Goal: Task Accomplishment & Management: Manage account settings

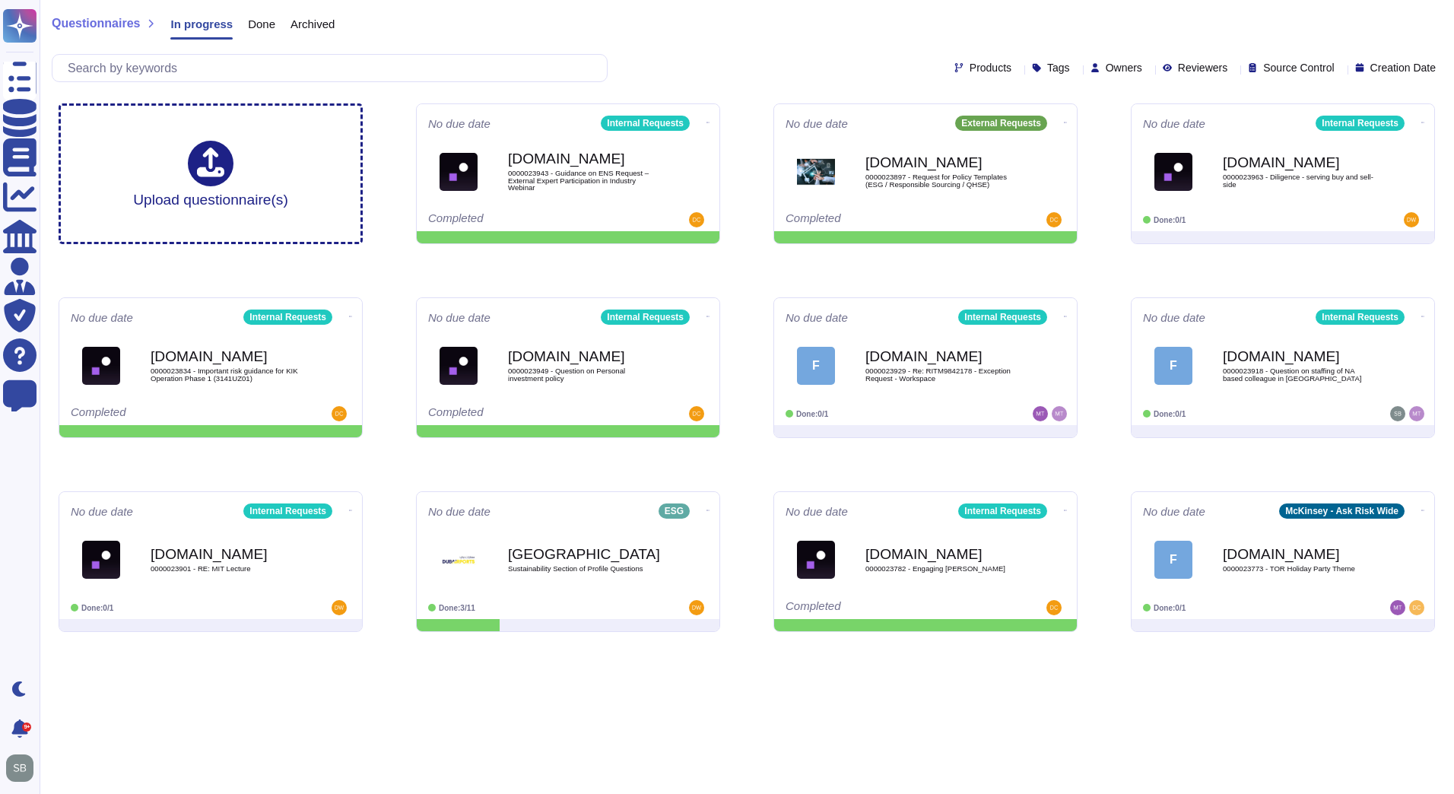
drag, startPoint x: 0, startPoint y: 0, endPoint x: 1108, endPoint y: 145, distance: 1117.3
click at [1108, 145] on div "Upload questionnaire(s) No due date Internal Requests [DOMAIN_NAME] 0000023943 …" at bounding box center [746, 367] width 1401 height 553
click at [1065, 509] on icon at bounding box center [1066, 509] width 3 height 1
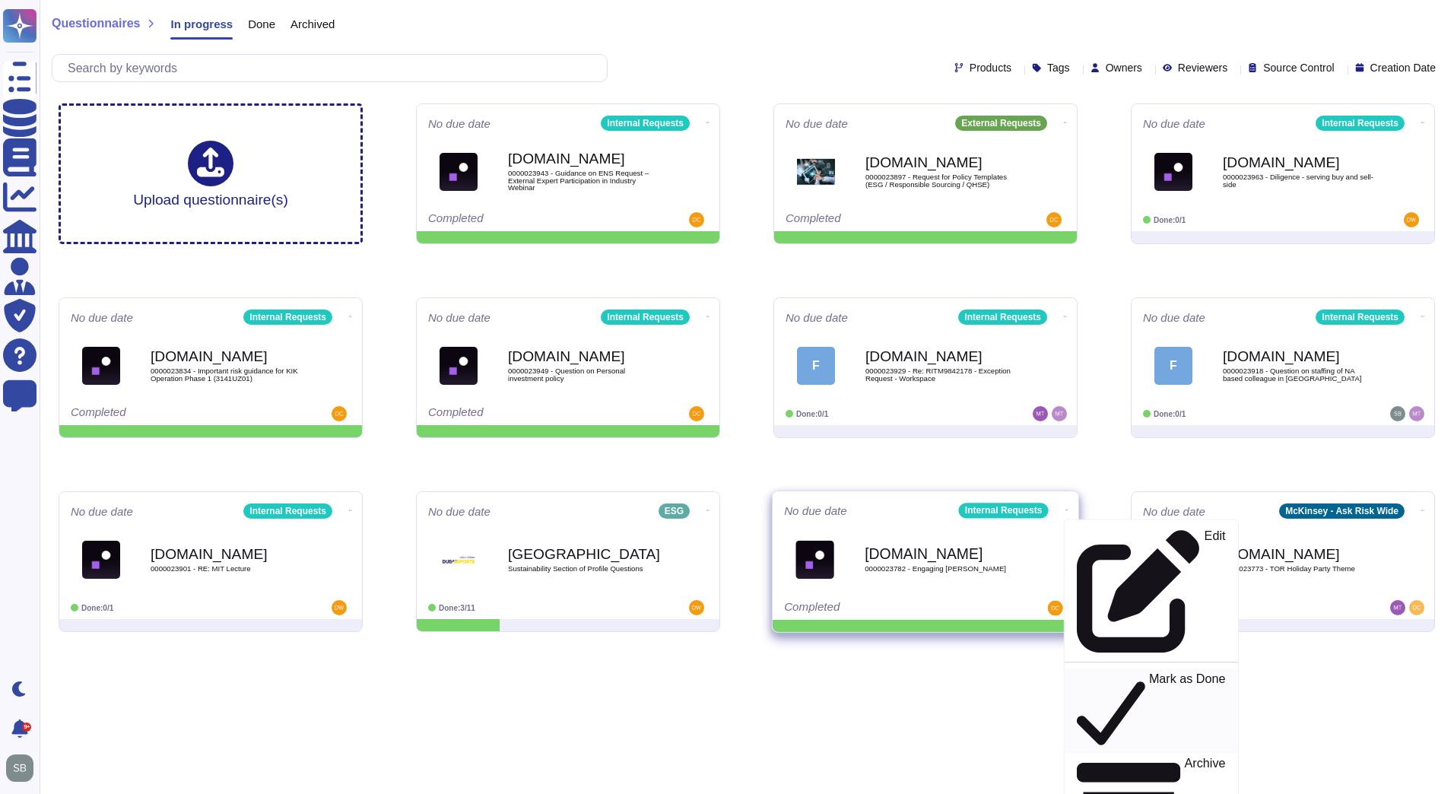
click at [1149, 672] on p "Mark as Done" at bounding box center [1187, 711] width 77 height 78
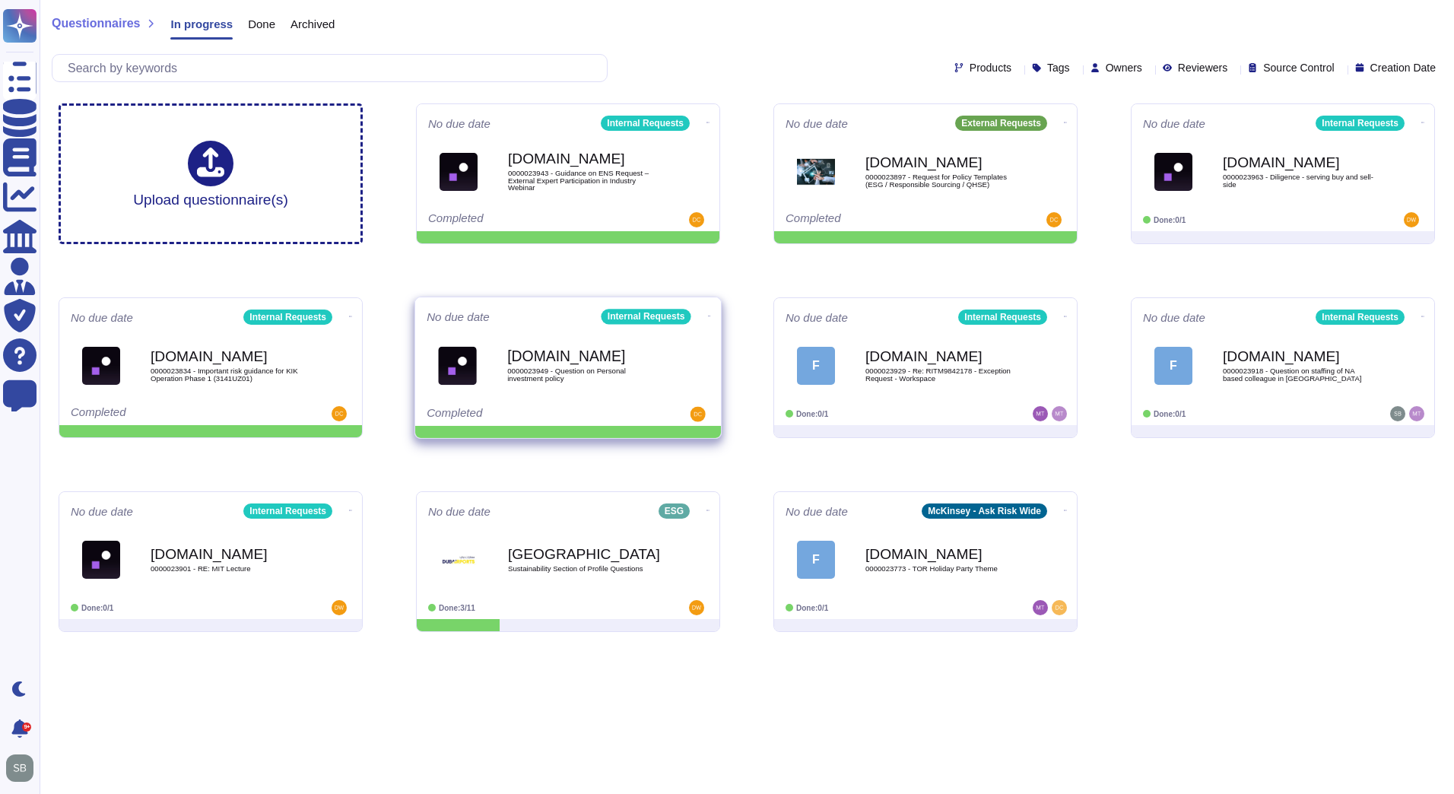
click at [708, 314] on icon at bounding box center [709, 316] width 3 height 4
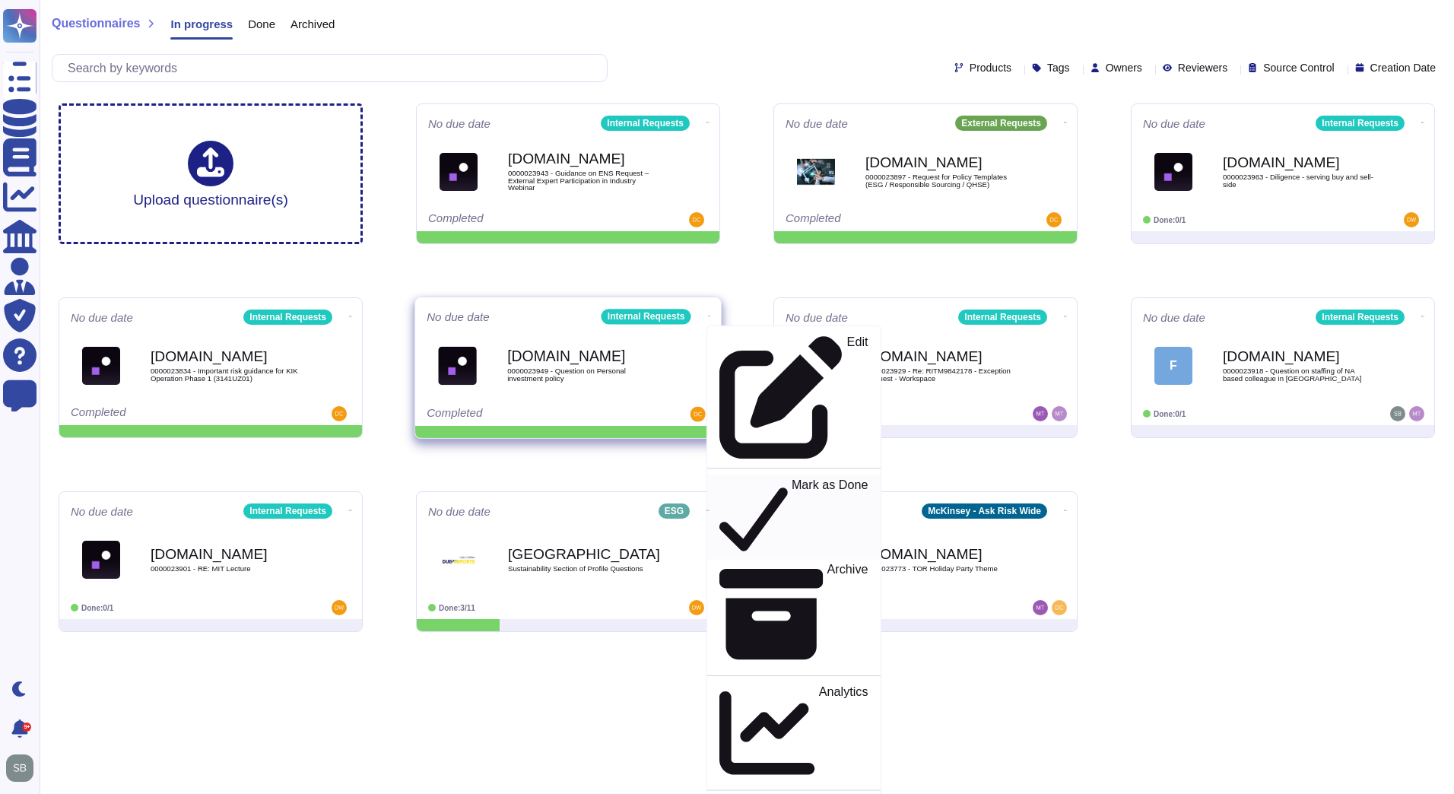
click at [791, 478] on p "Mark as Done" at bounding box center [829, 517] width 77 height 78
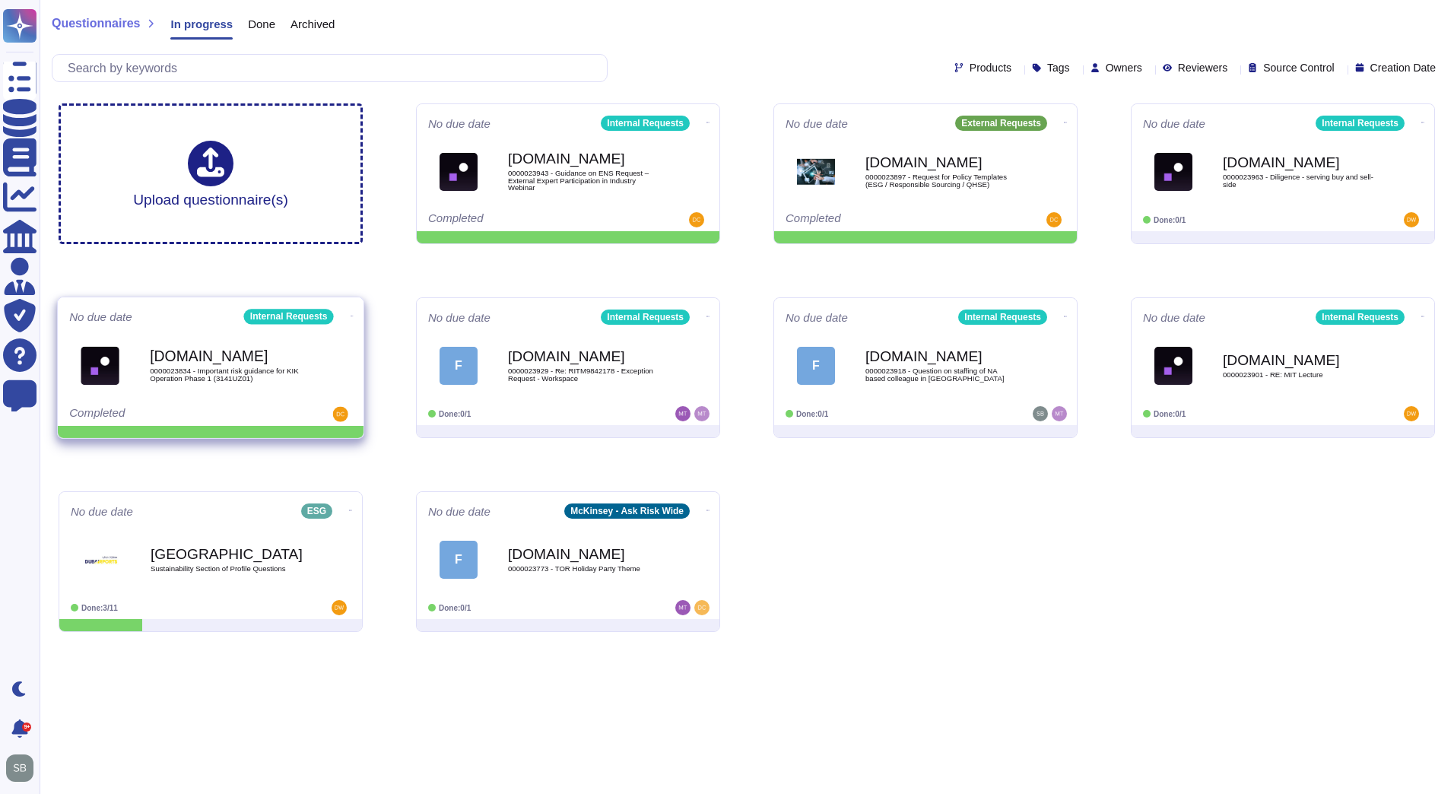
click at [351, 314] on icon at bounding box center [352, 316] width 3 height 4
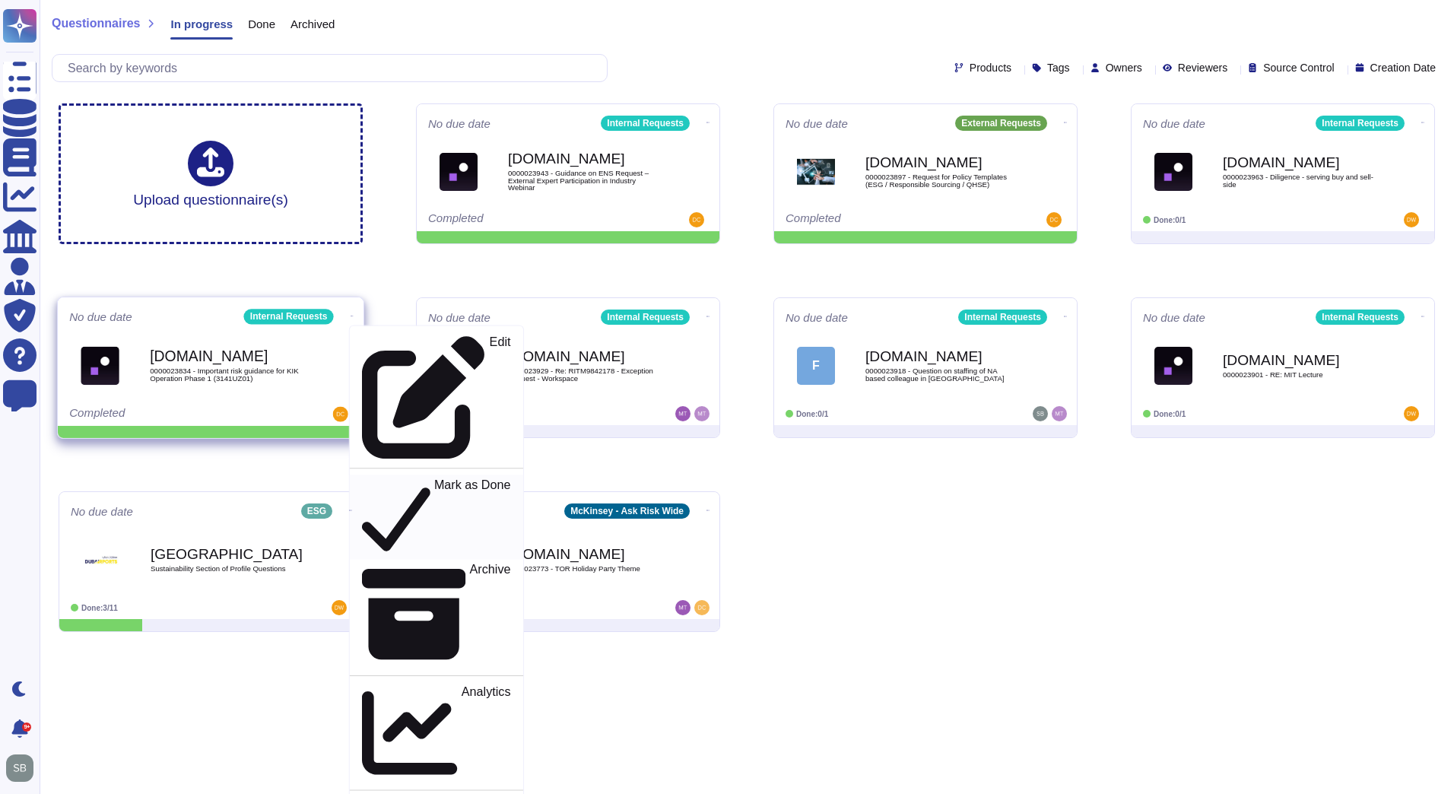
click at [434, 478] on p "Mark as Done" at bounding box center [472, 517] width 77 height 78
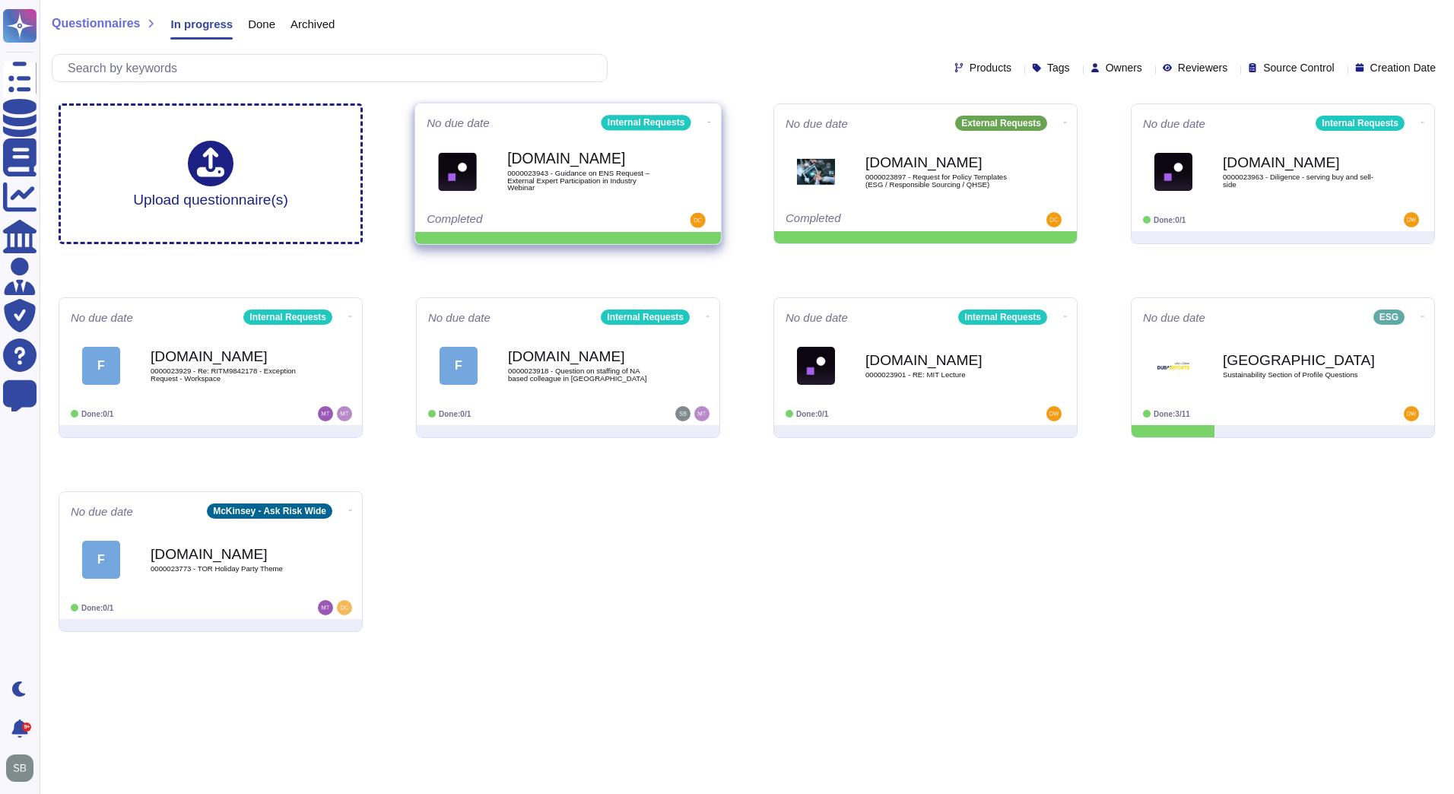
click at [708, 120] on icon at bounding box center [709, 122] width 3 height 4
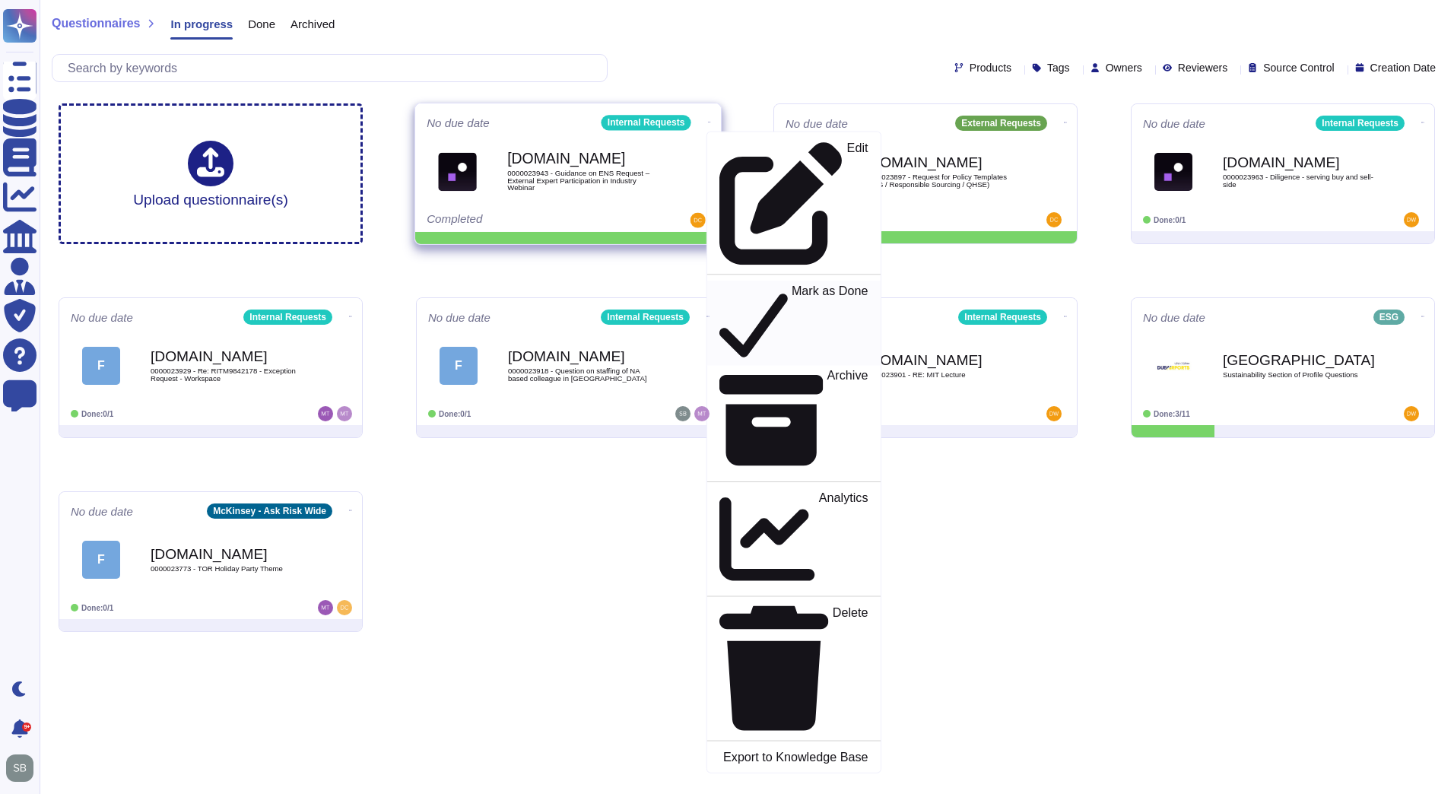
click at [791, 284] on p "Mark as Done" at bounding box center [829, 323] width 77 height 78
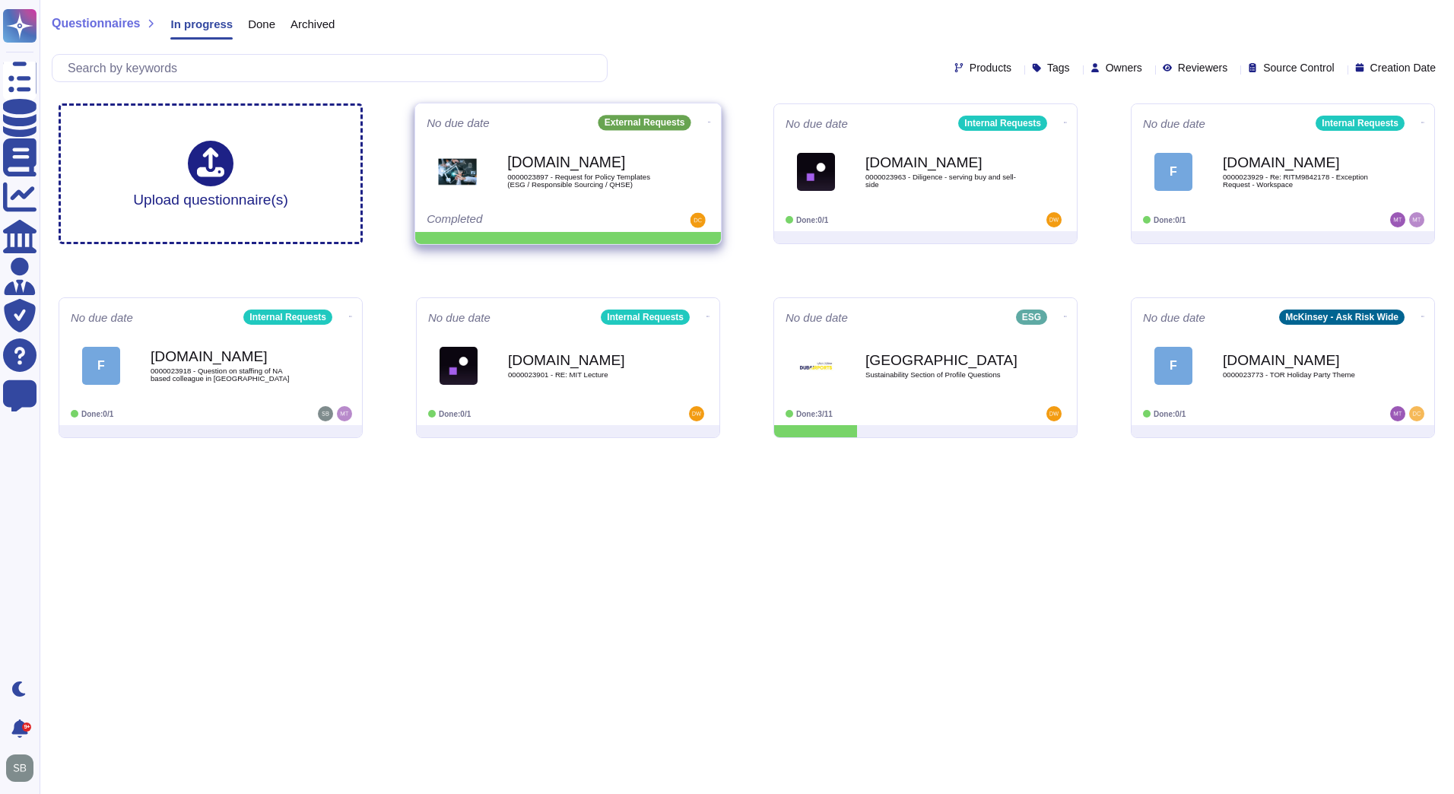
click at [708, 120] on icon at bounding box center [709, 122] width 3 height 4
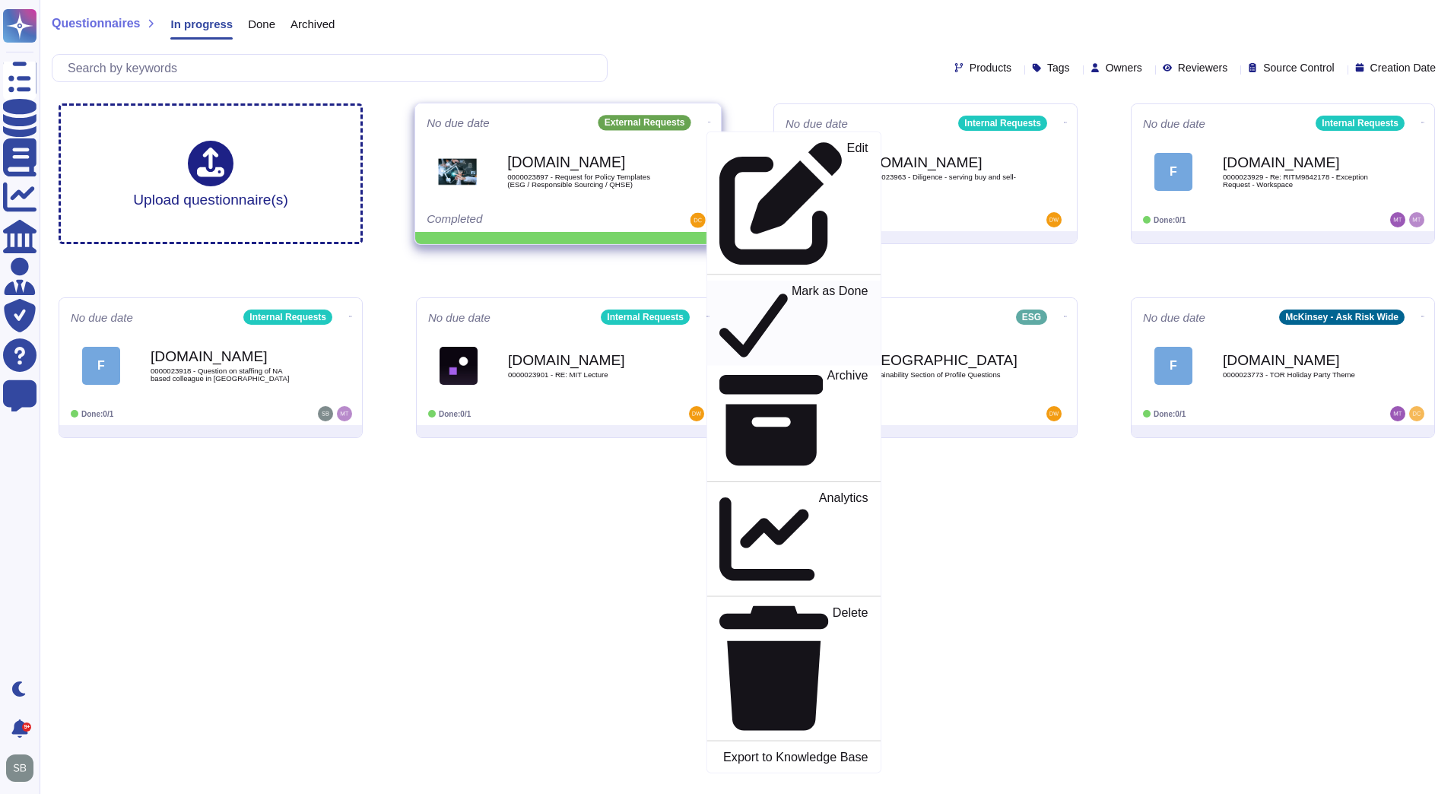
click at [791, 284] on p "Mark as Done" at bounding box center [829, 323] width 77 height 78
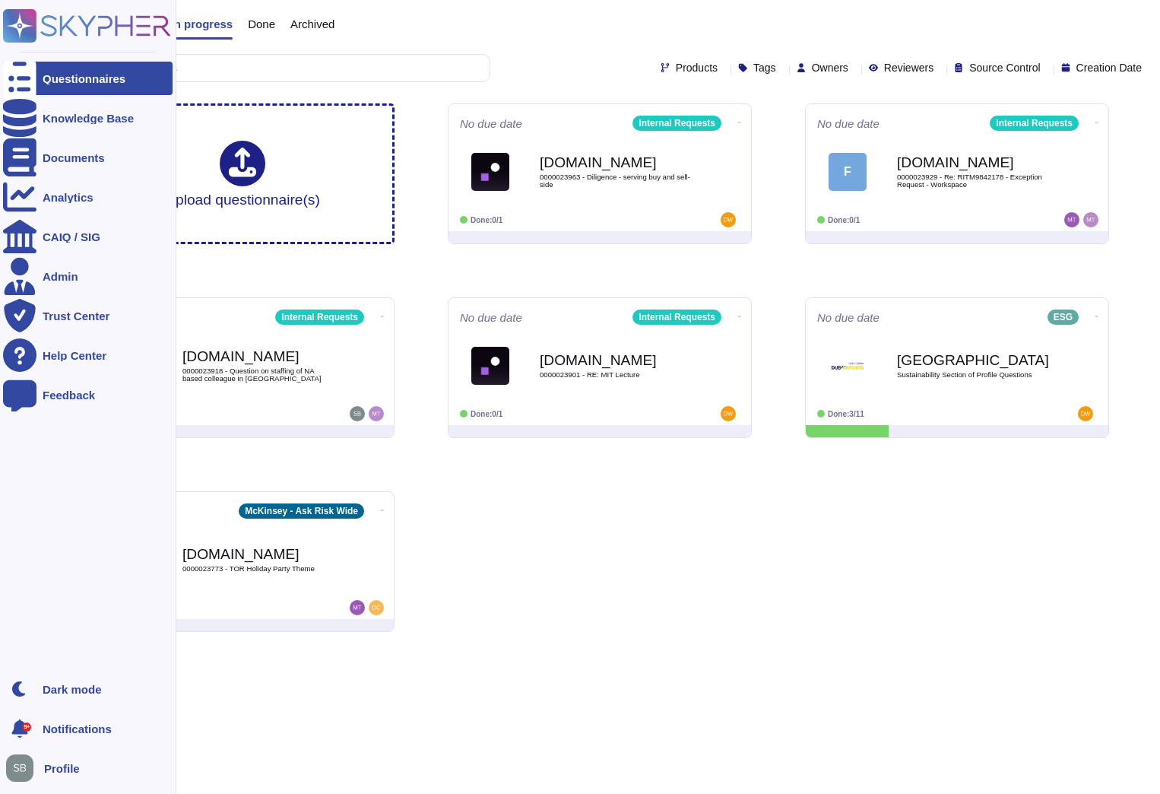
click at [25, 82] on icon at bounding box center [19, 78] width 33 height 45
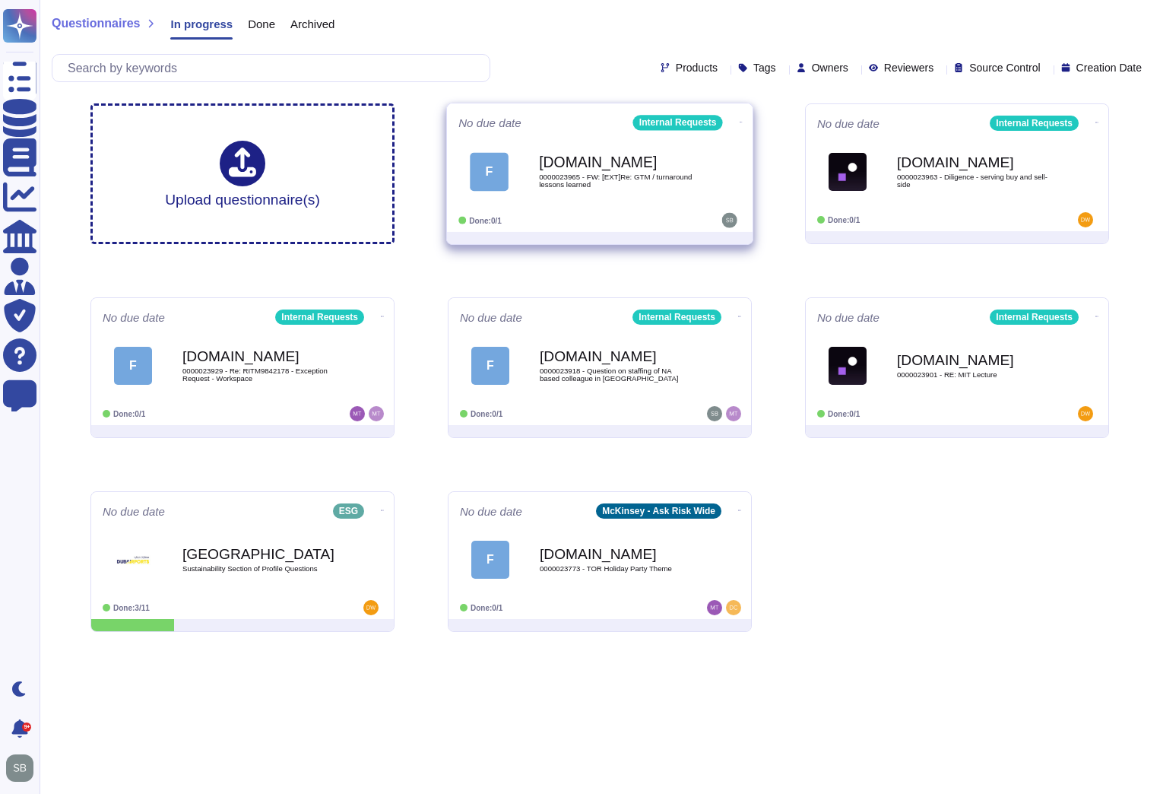
click at [643, 205] on div "F [DOMAIN_NAME] 0000023965 - FW: [EXT]Re: GTM / turnaround lessons learned" at bounding box center [599, 171] width 283 height 77
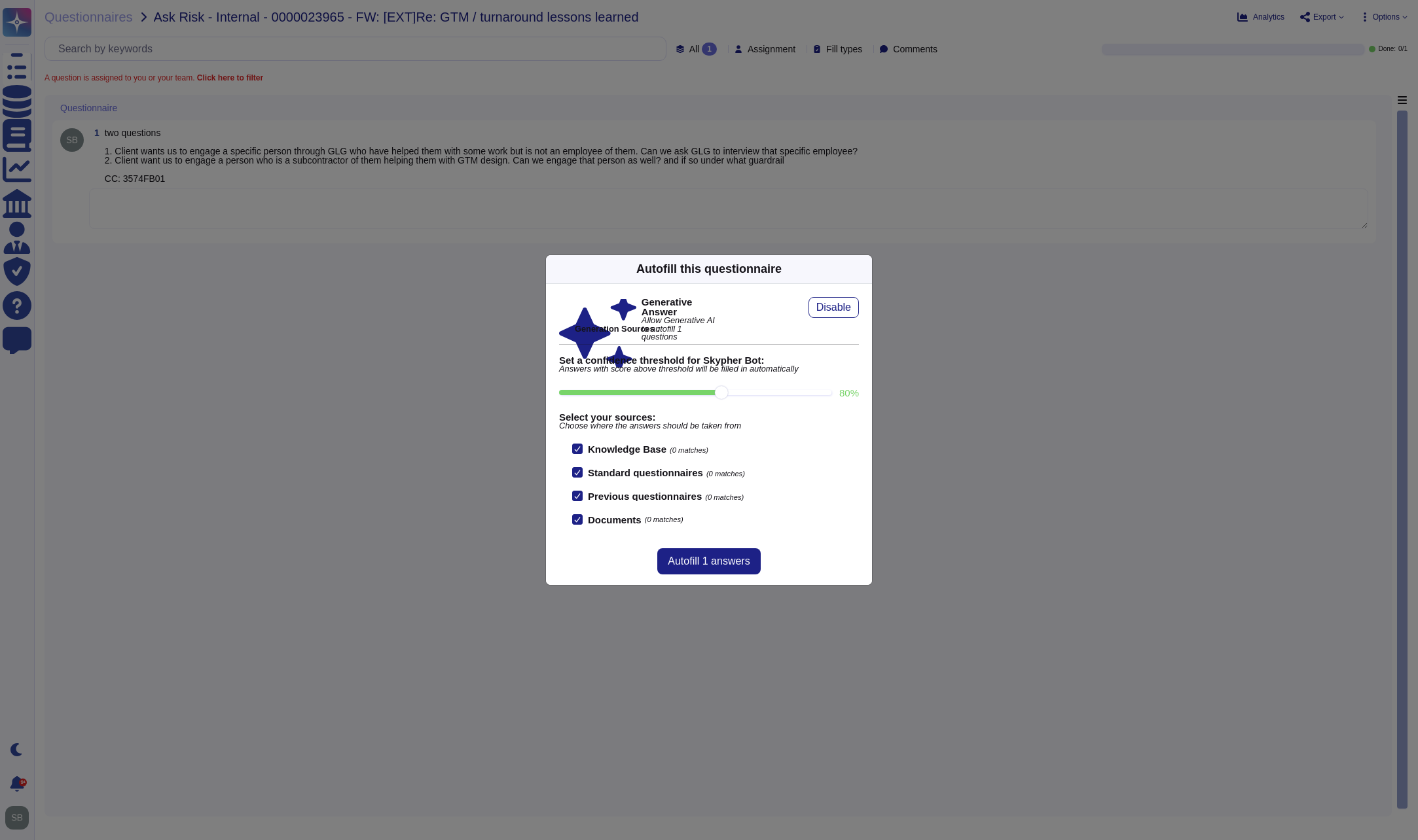
click at [450, 349] on div "Autofill this questionnaire Generative Answer Allow Generative AI to autofill 1…" at bounding box center [709, 420] width 1418 height 840
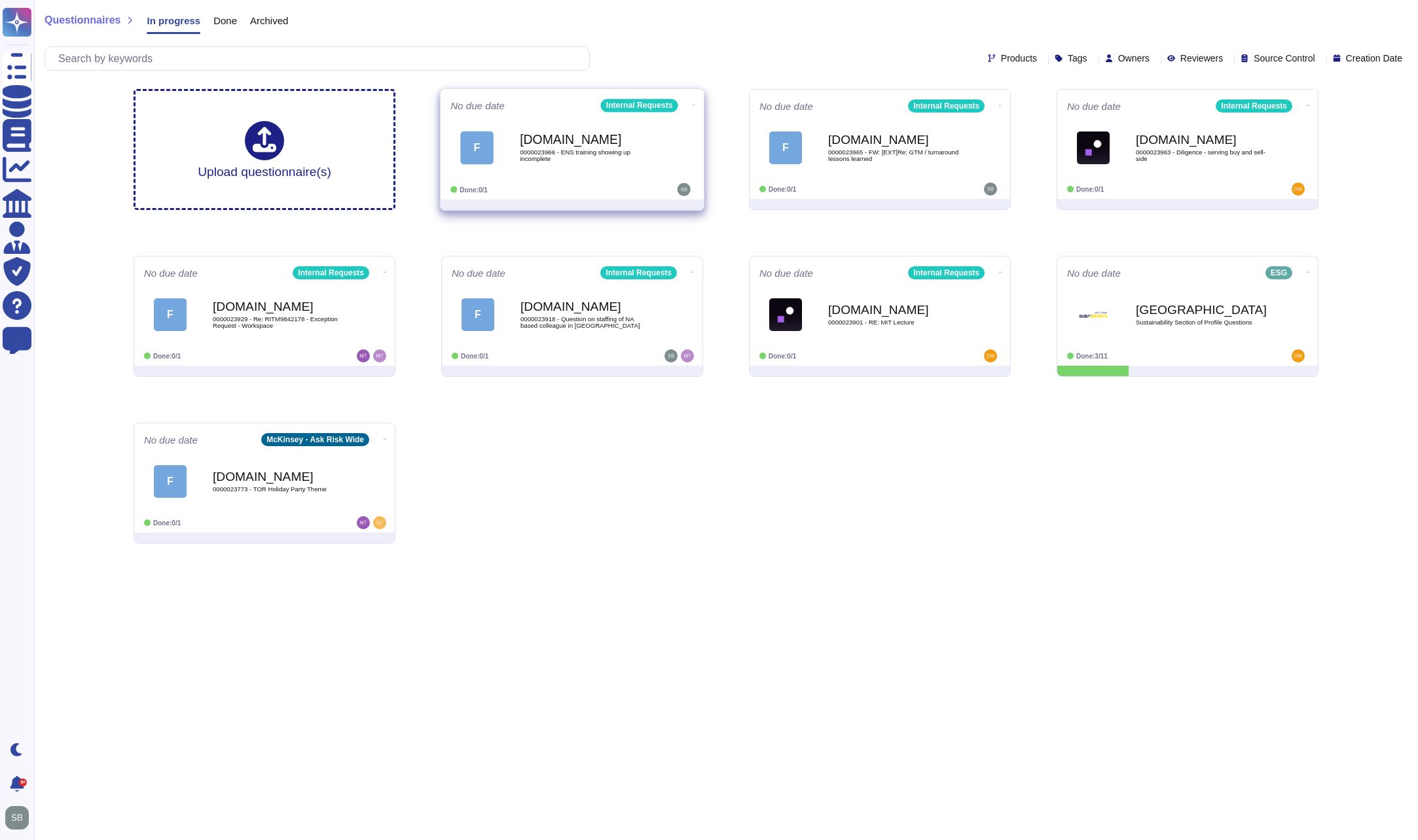
click at [521, 171] on div "[DOMAIN_NAME] 0000023966 - ENS training showing up incomplete" at bounding box center [586, 148] width 133 height 53
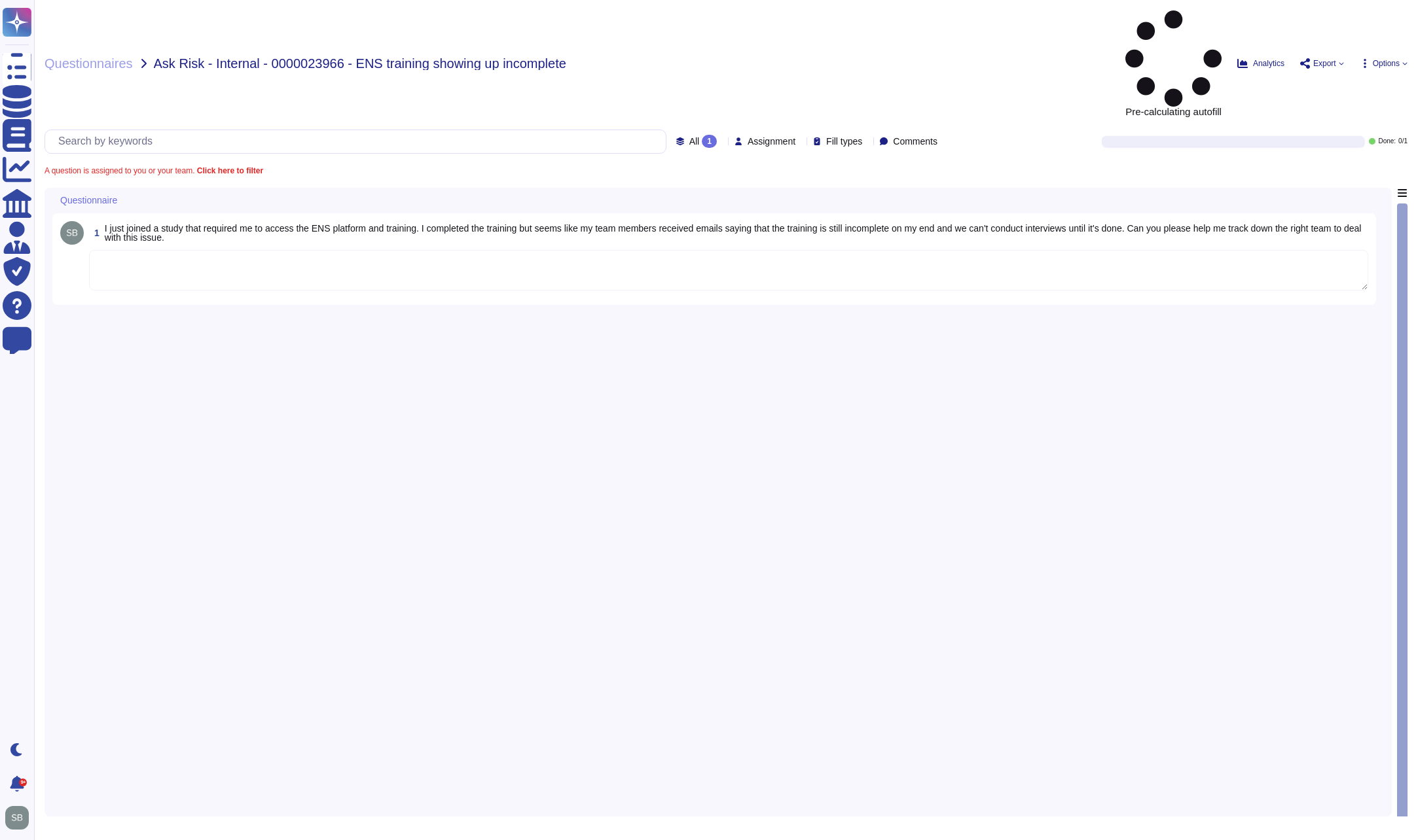
click at [406, 315] on div "1 I just joined a study that required me to access the ENS platform and trainin…" at bounding box center [718, 498] width 1331 height 621
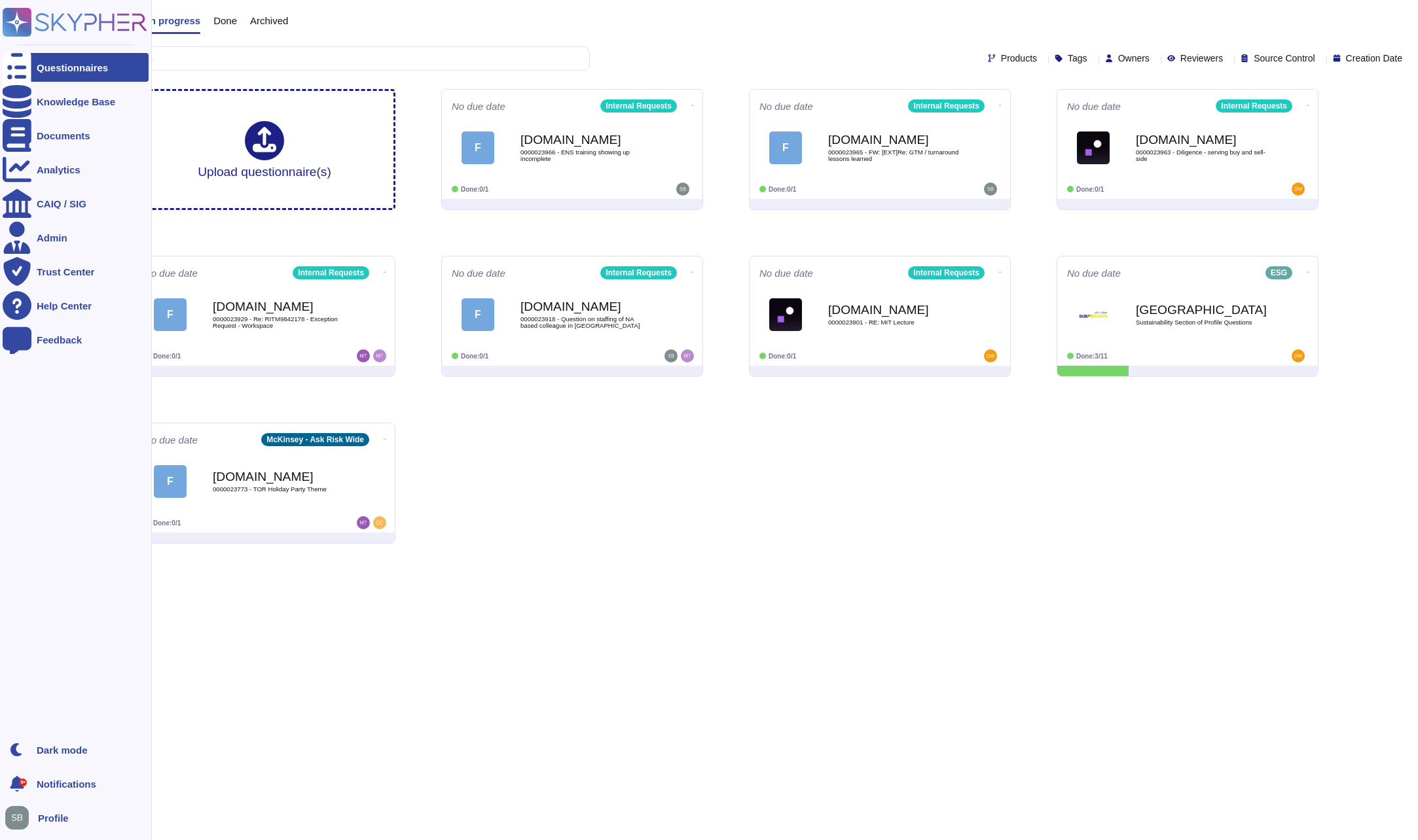
click at [29, 71] on div at bounding box center [16, 67] width 28 height 28
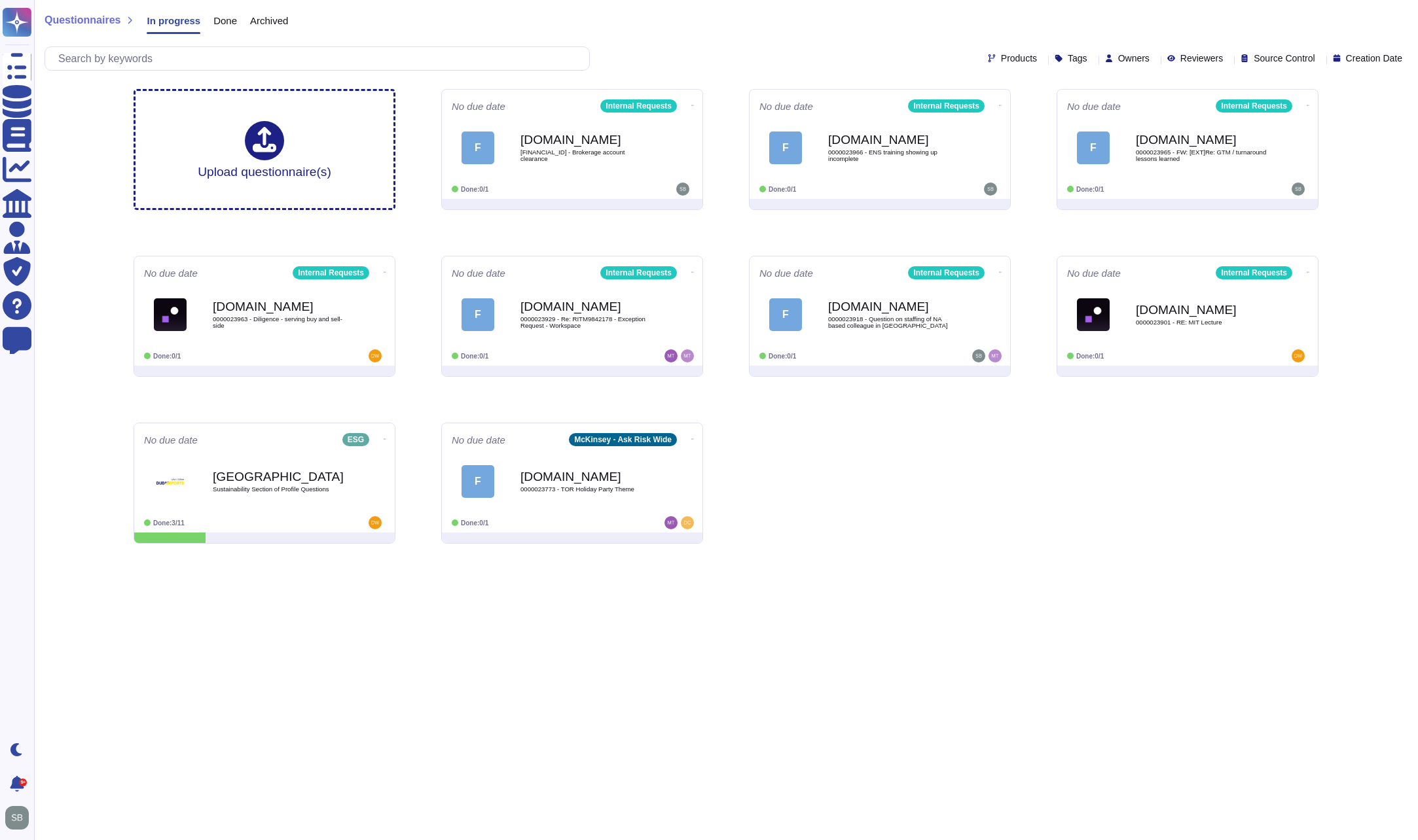
click at [245, 554] on html "Questionnaires Knowledge Base Documents Analytics CAIQ / SIG Admin Trust Center…" at bounding box center [709, 277] width 1418 height 554
click at [604, 184] on div "Done: 0/1" at bounding box center [531, 189] width 163 height 13
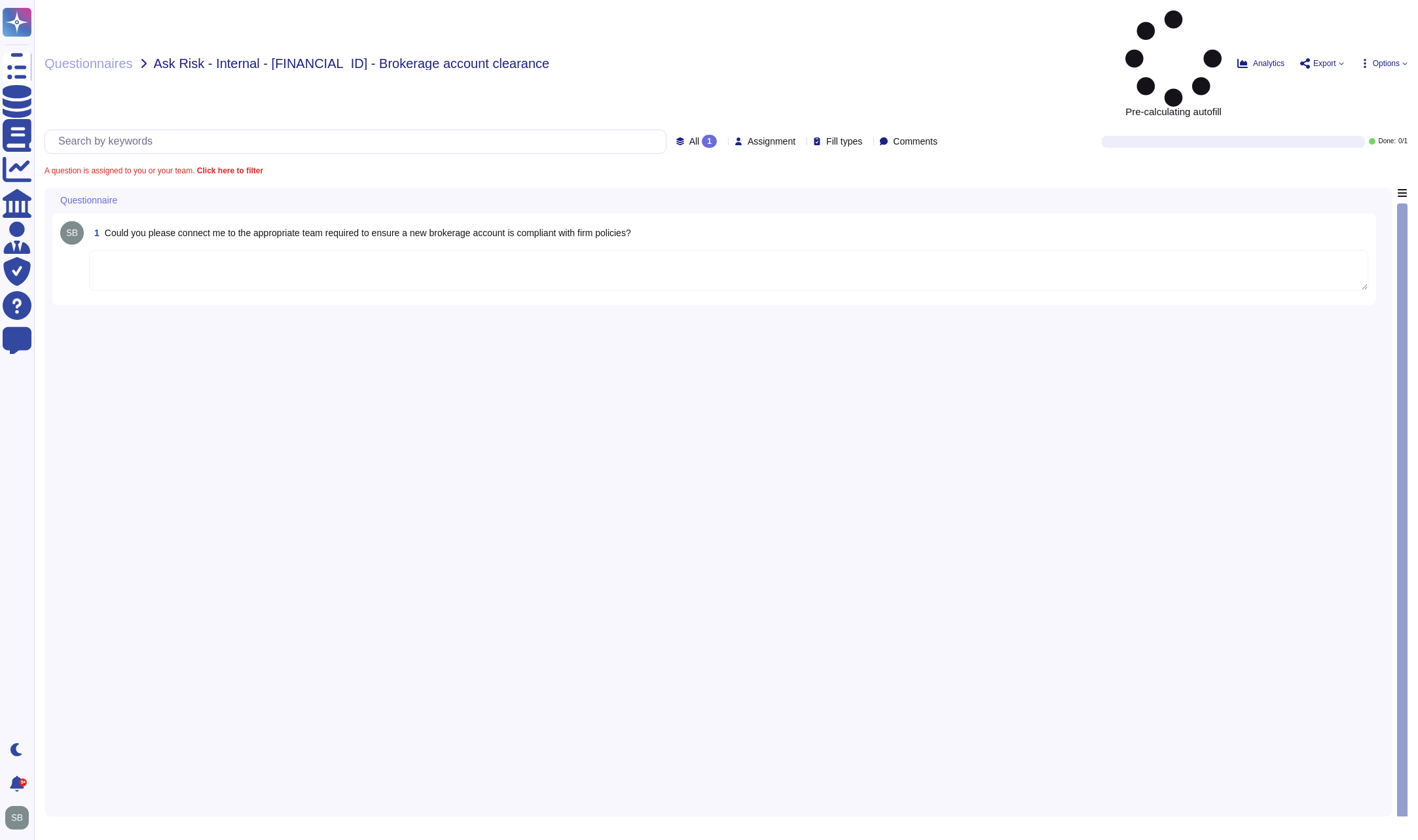
click at [329, 300] on div "1 Could you please connect me to the appropriate team required to ensure a new …" at bounding box center [718, 498] width 1331 height 621
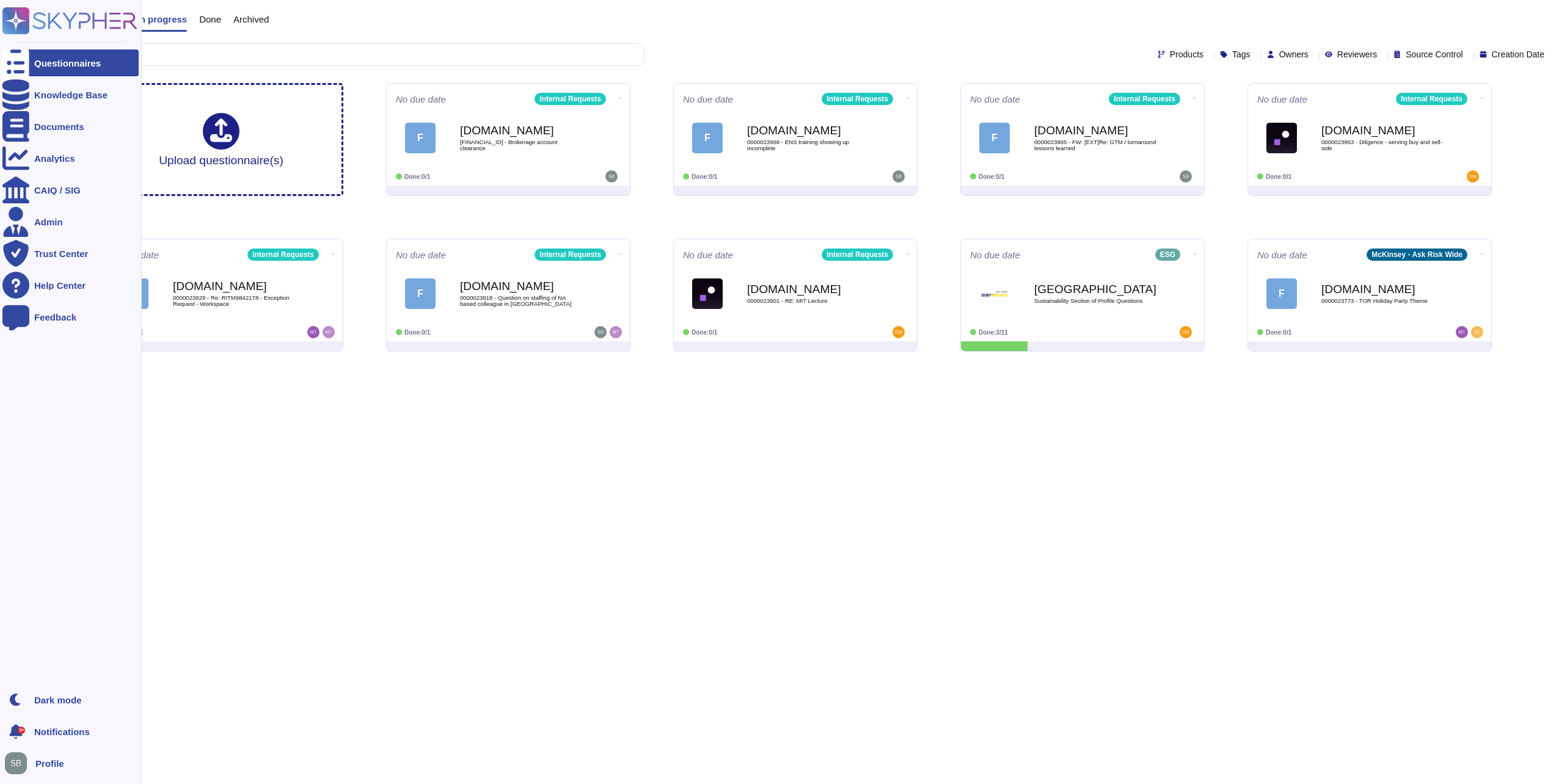
click at [15, 65] on icon at bounding box center [15, 63] width 27 height 36
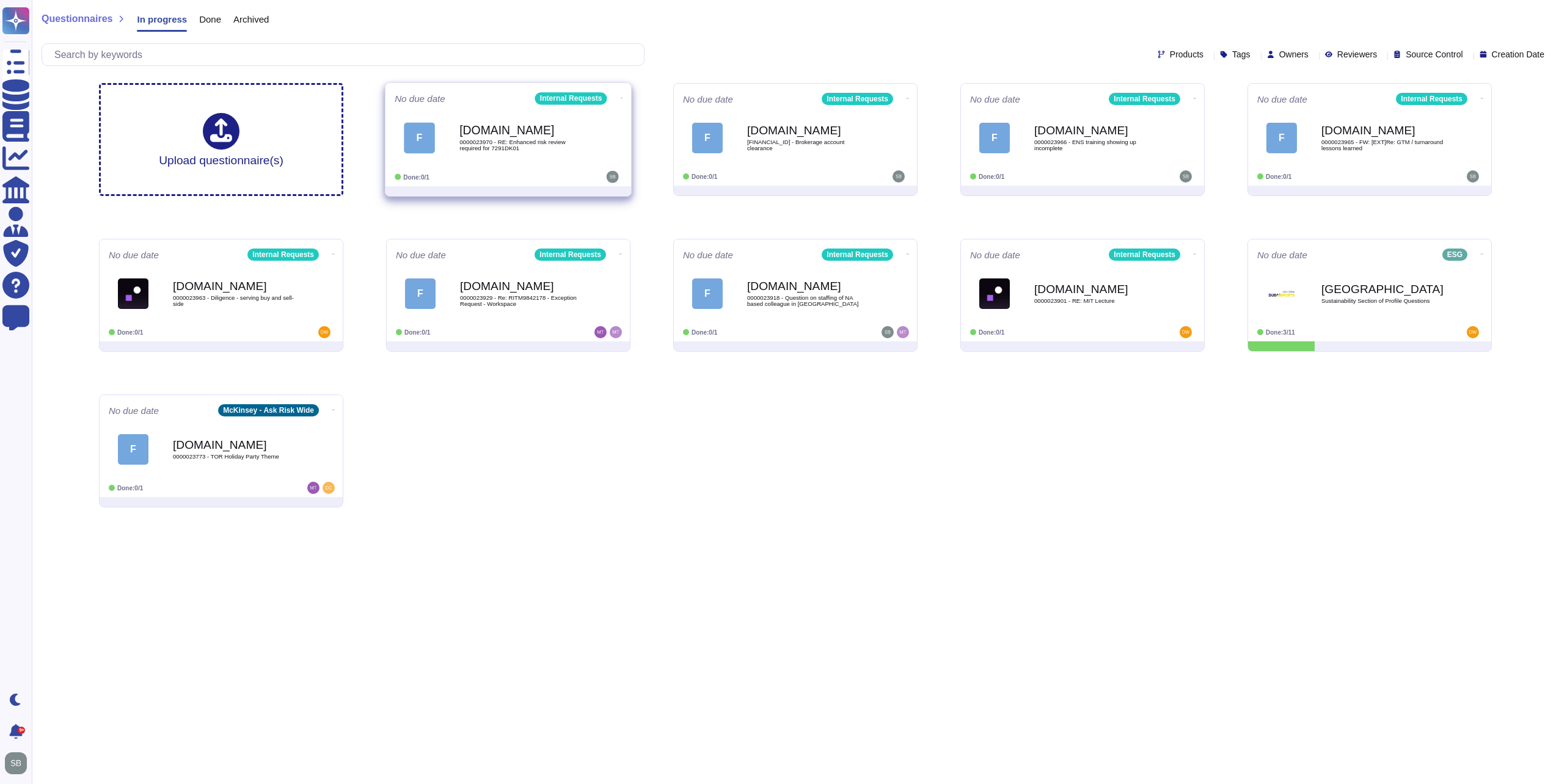
click at [509, 121] on div "[DOMAIN_NAME] 0000023970 - RE: Enhanced risk review required for 7291DK01" at bounding box center [522, 138] width 124 height 50
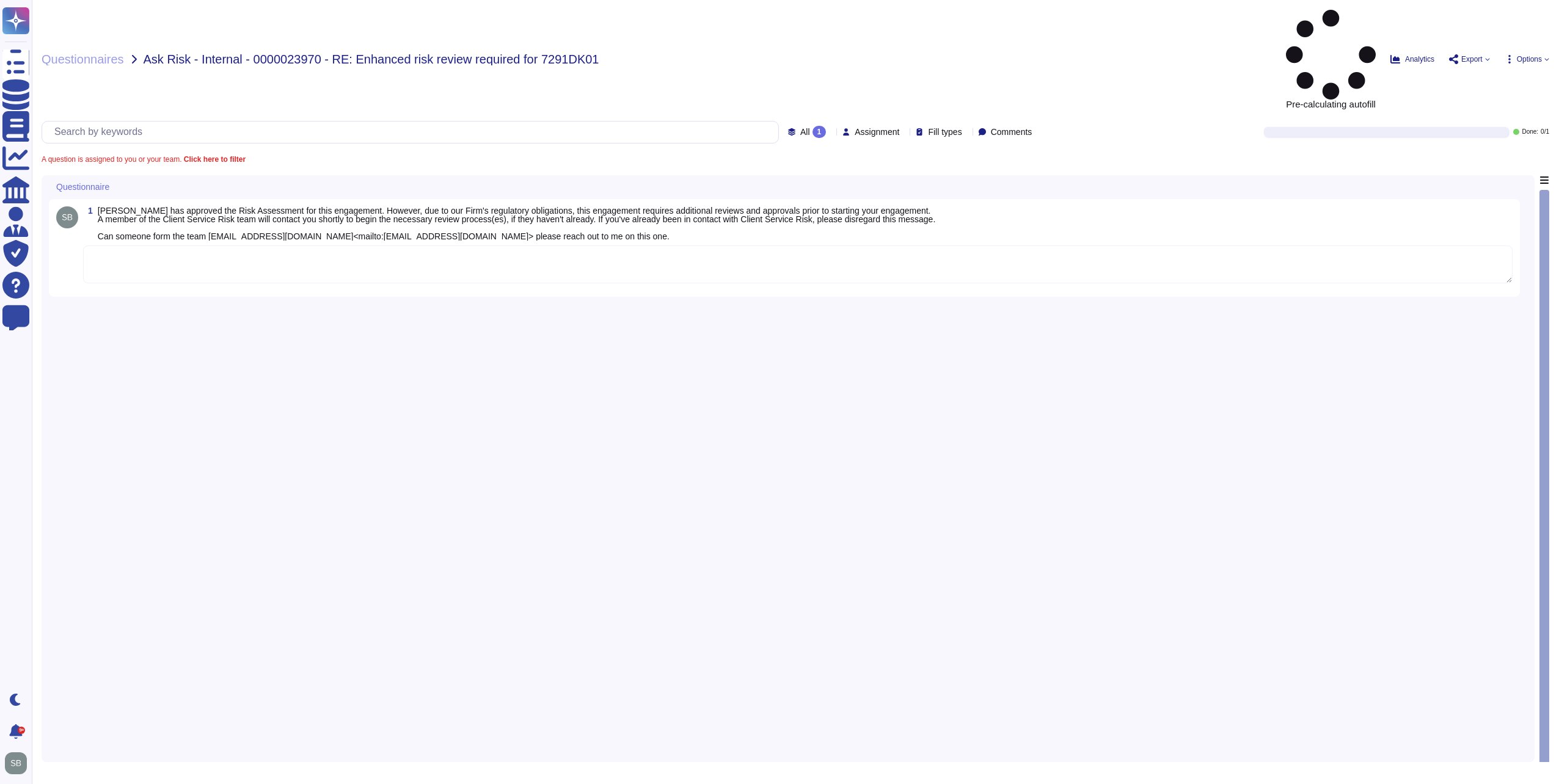
click at [254, 286] on div "1 [PERSON_NAME] has approved the Risk Assessment for this engagement. However, …" at bounding box center [788, 465] width 1479 height 580
